Goal: Task Accomplishment & Management: Complete application form

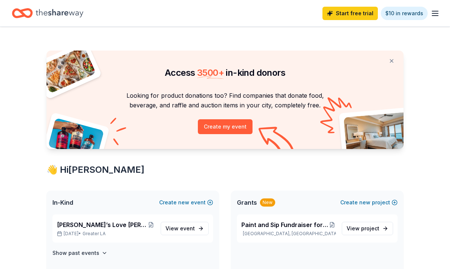
click at [444, 19] on div "Start free trial $10 in rewards" at bounding box center [225, 13] width 450 height 26
click at [436, 13] on line "button" at bounding box center [435, 13] width 6 height 0
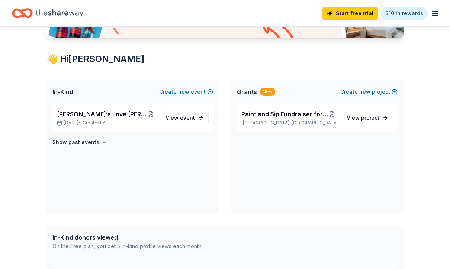
scroll to position [111, 0]
click at [192, 120] on span "event" at bounding box center [187, 118] width 15 height 6
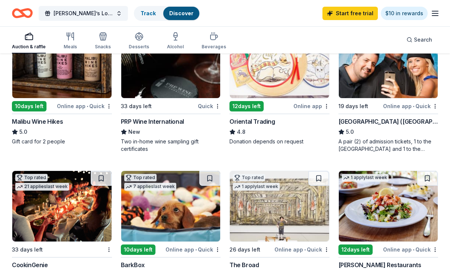
scroll to position [87, 0]
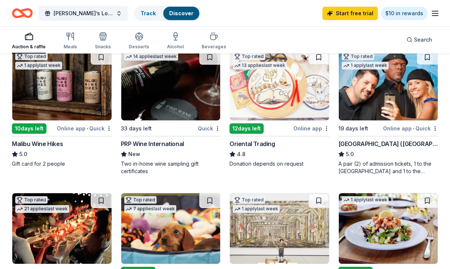
click at [383, 170] on div "A pair (2) of admission tickets, 1 to the [GEOGRAPHIC_DATA] and 1 to the [GEOGR…" at bounding box center [389, 167] width 100 height 15
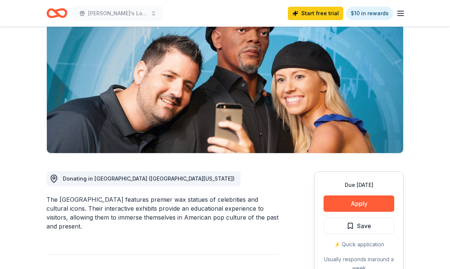
scroll to position [72, 0]
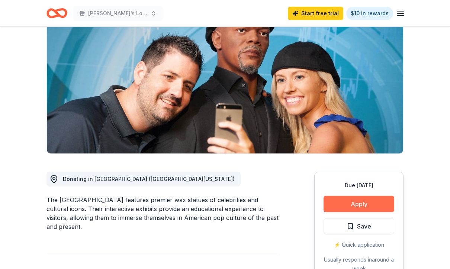
click at [380, 205] on button "Apply" at bounding box center [359, 204] width 71 height 16
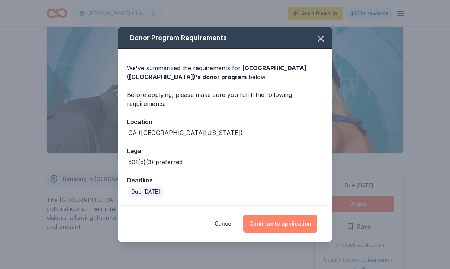
click at [296, 233] on button "Continue to application" at bounding box center [280, 224] width 74 height 18
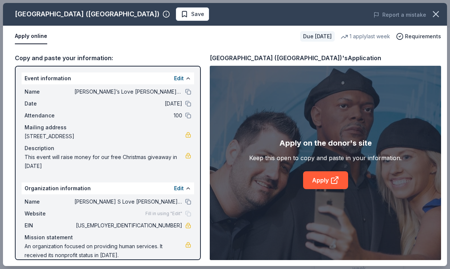
click at [32, 192] on div "Organization information Edit" at bounding box center [108, 189] width 173 height 12
click at [321, 189] on link "Apply" at bounding box center [325, 181] width 45 height 18
